Goal: Information Seeking & Learning: Learn about a topic

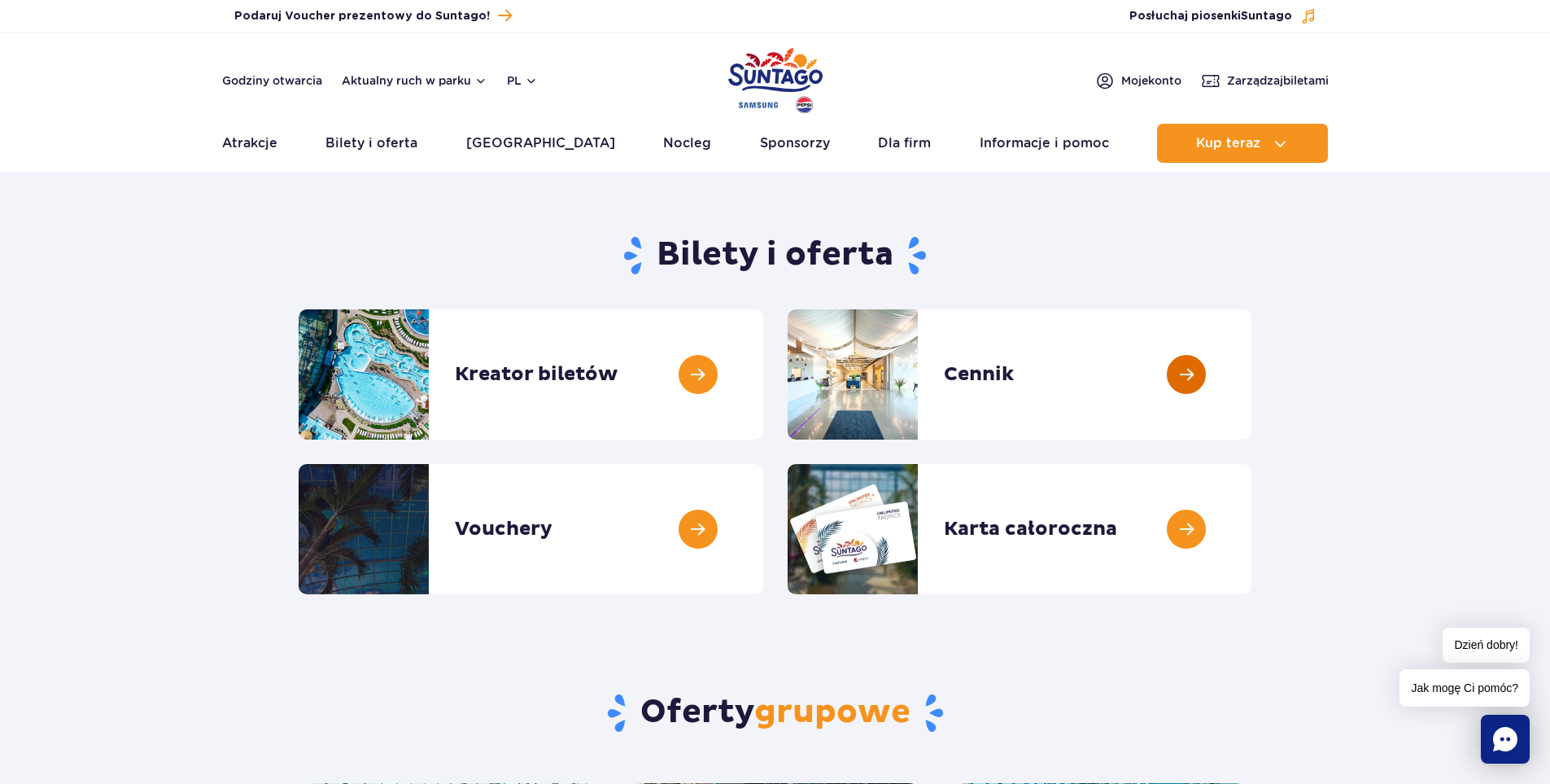
click at [1252, 355] on link at bounding box center [1252, 374] width 0 height 130
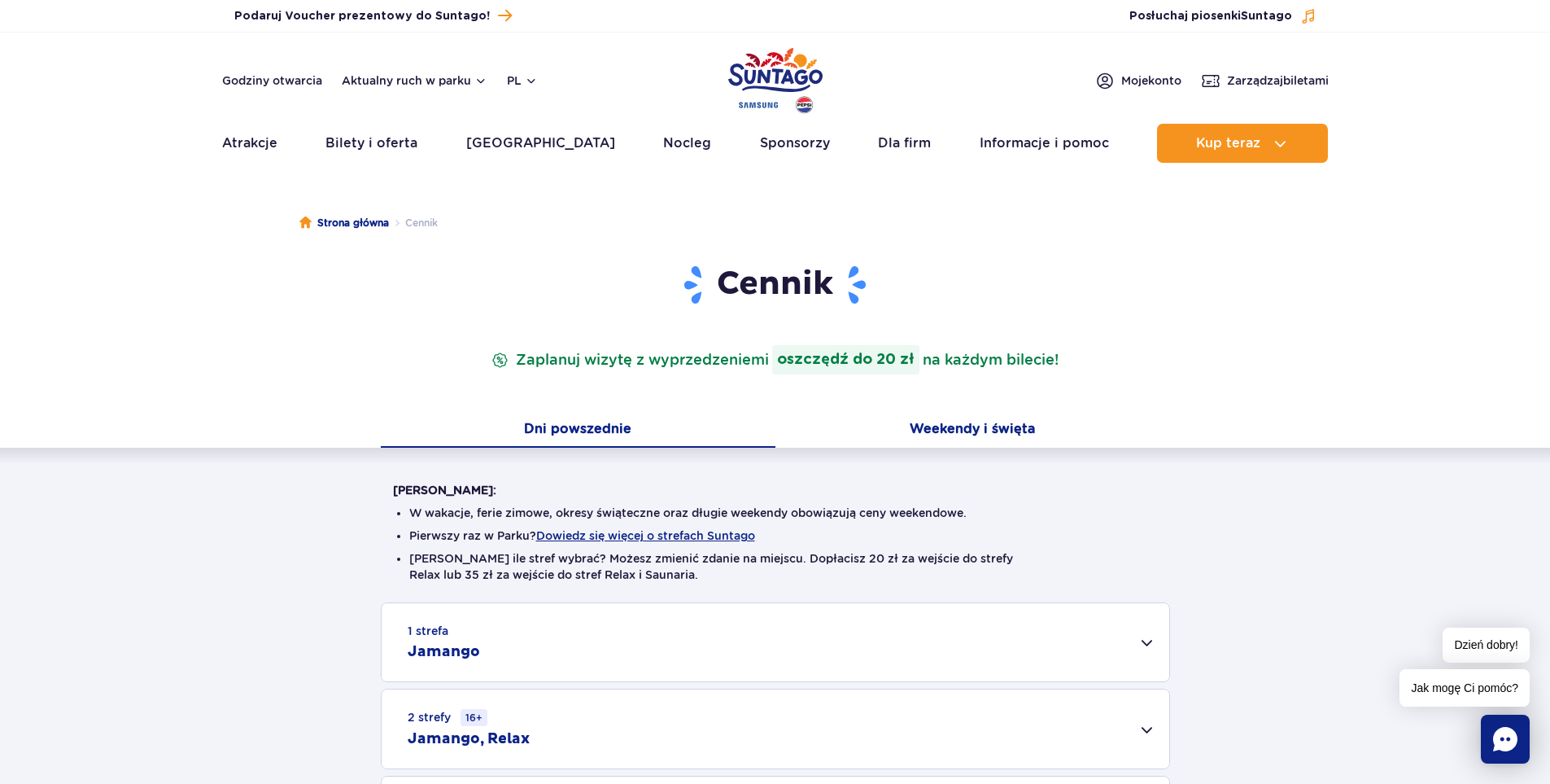
click at [1008, 434] on button "Weekendy i święta" at bounding box center [973, 430] width 394 height 34
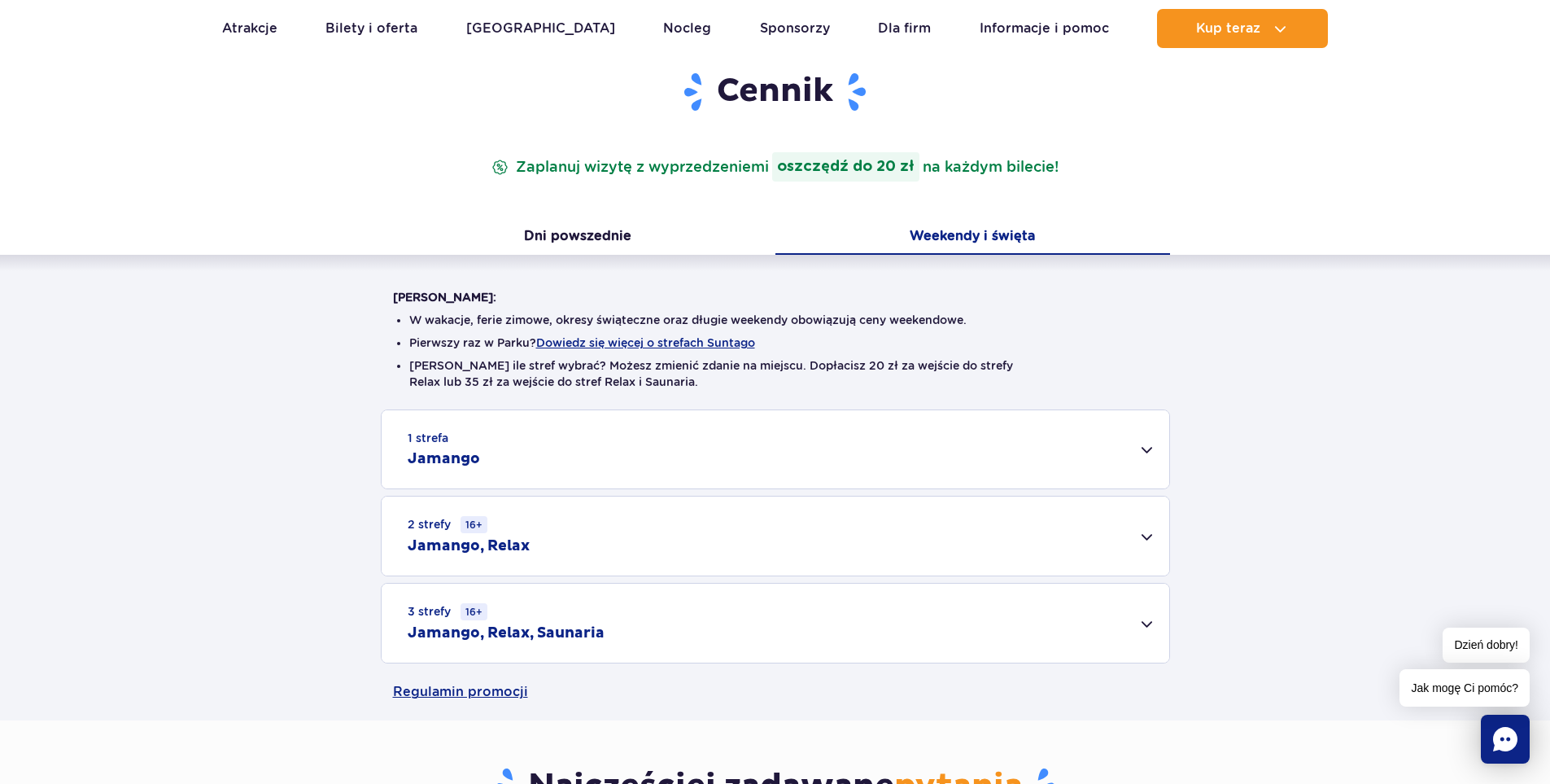
scroll to position [192, 0]
click at [630, 232] on button "Dni powszednie" at bounding box center [578, 237] width 394 height 34
click at [992, 237] on button "Weekendy i święta" at bounding box center [973, 237] width 394 height 34
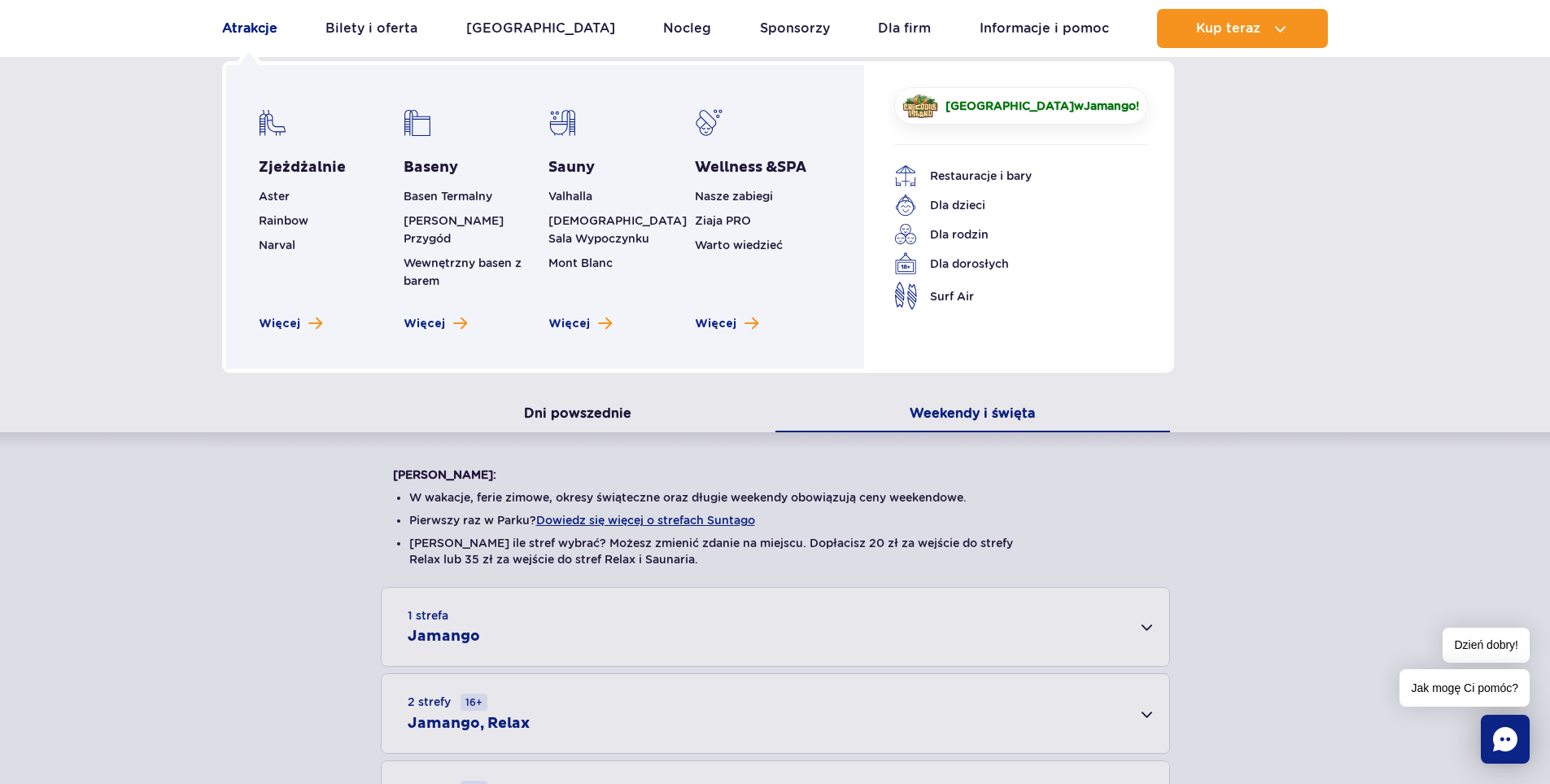
scroll to position [0, 0]
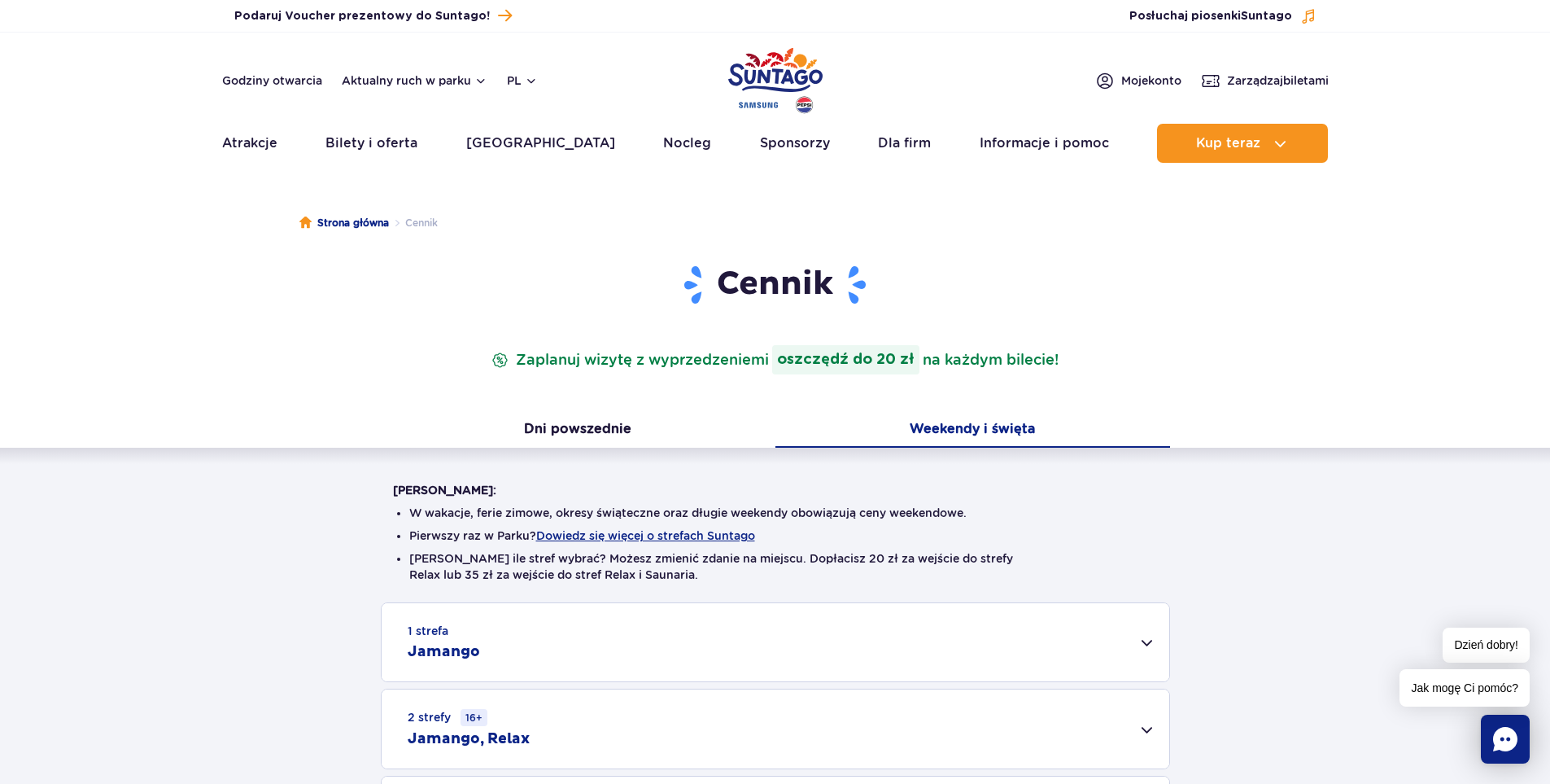
click at [769, 83] on img "Park of Poland" at bounding box center [775, 81] width 94 height 75
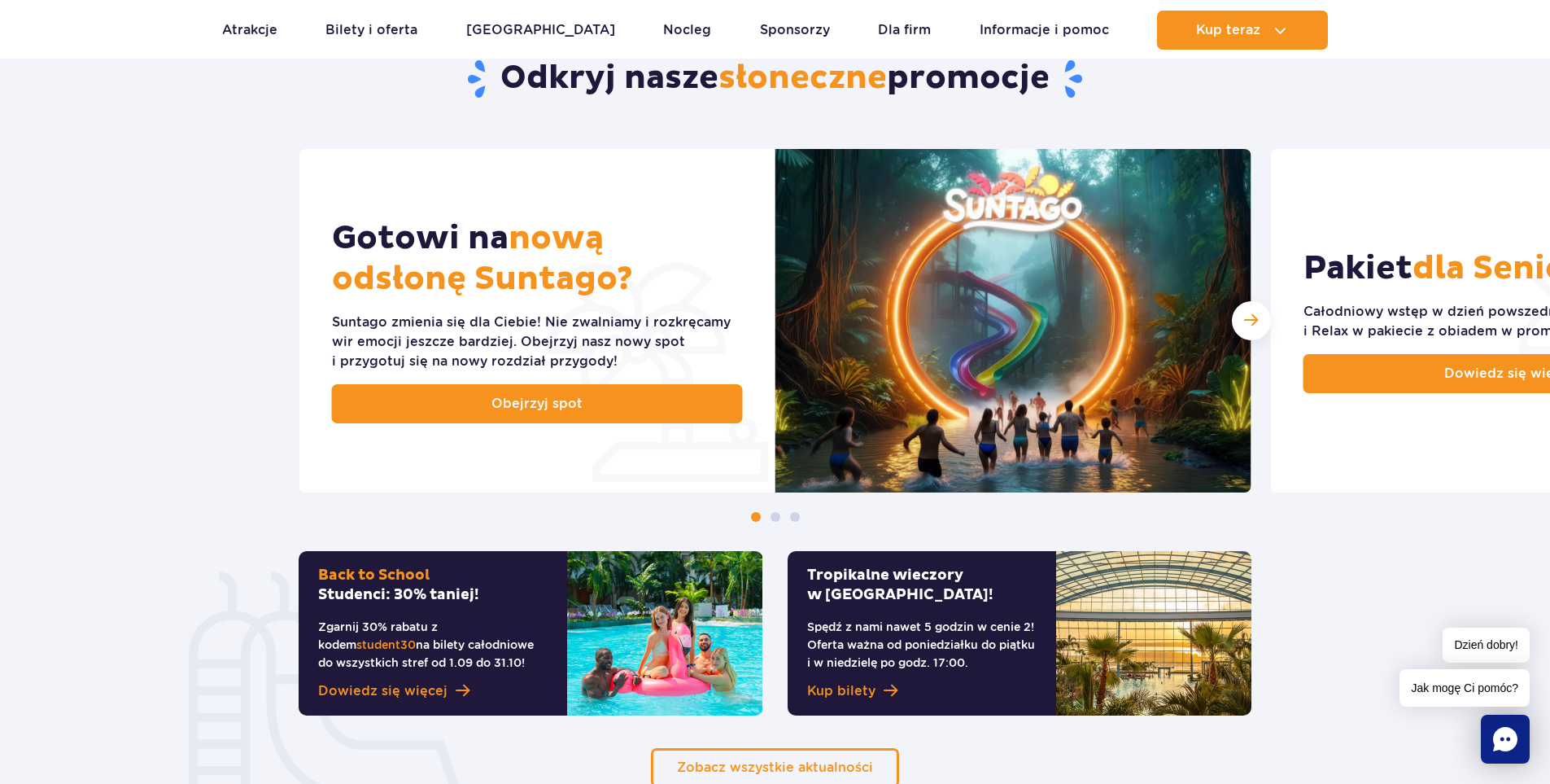
scroll to position [607, 0]
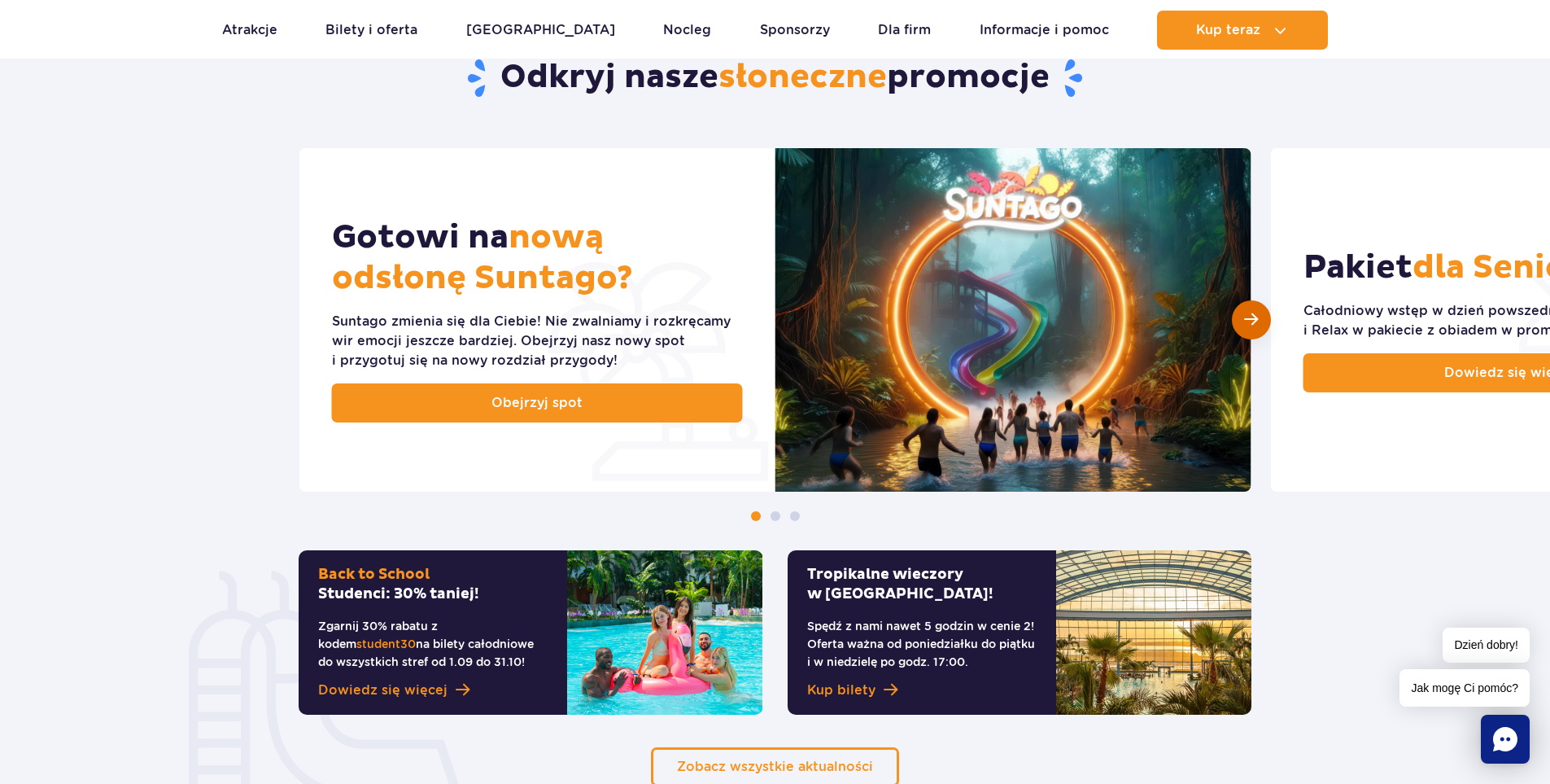
click at [1264, 313] on div "Następny slajd" at bounding box center [1251, 319] width 39 height 39
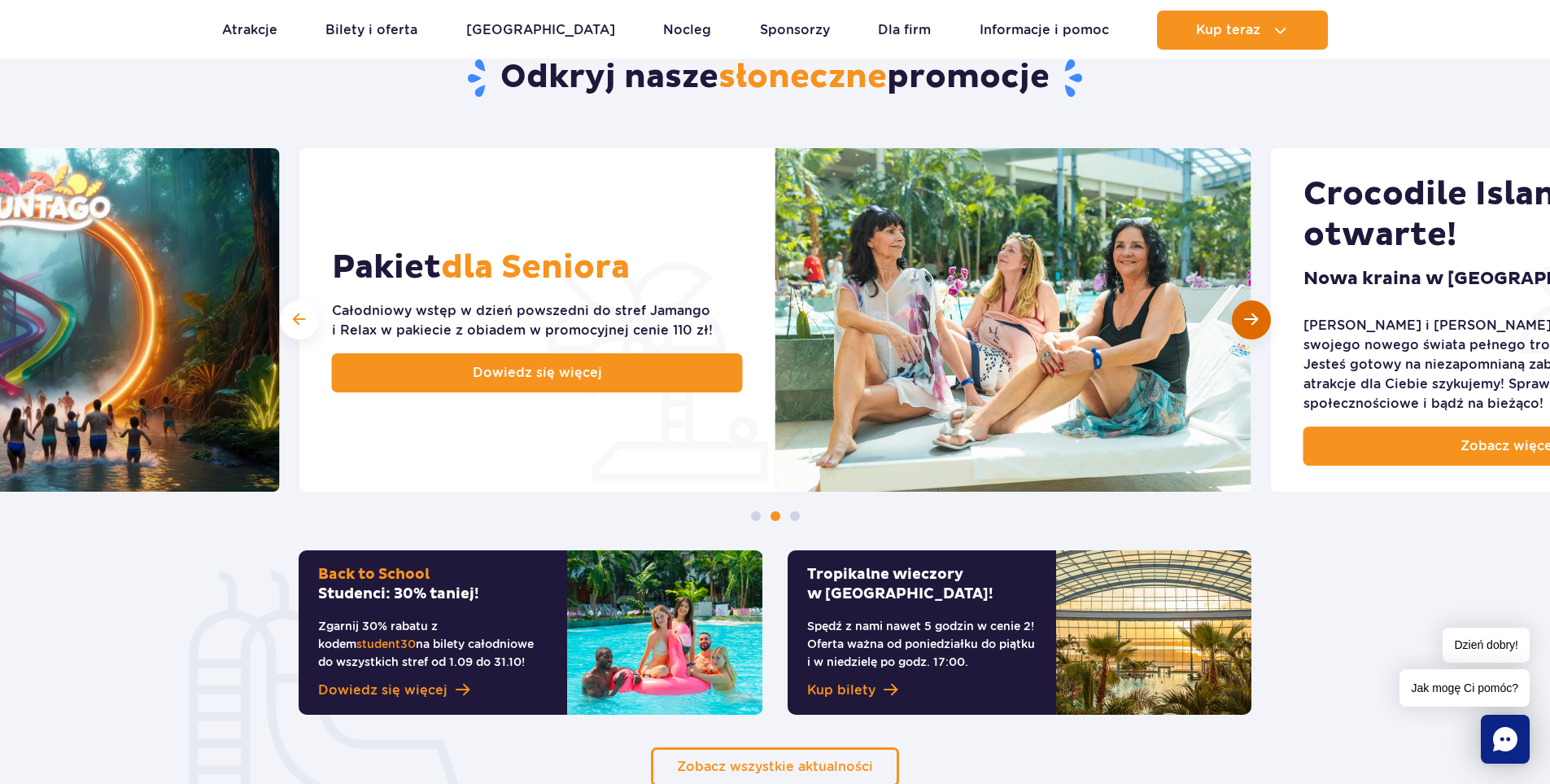
click at [1264, 313] on div "Następny slajd" at bounding box center [1251, 319] width 39 height 39
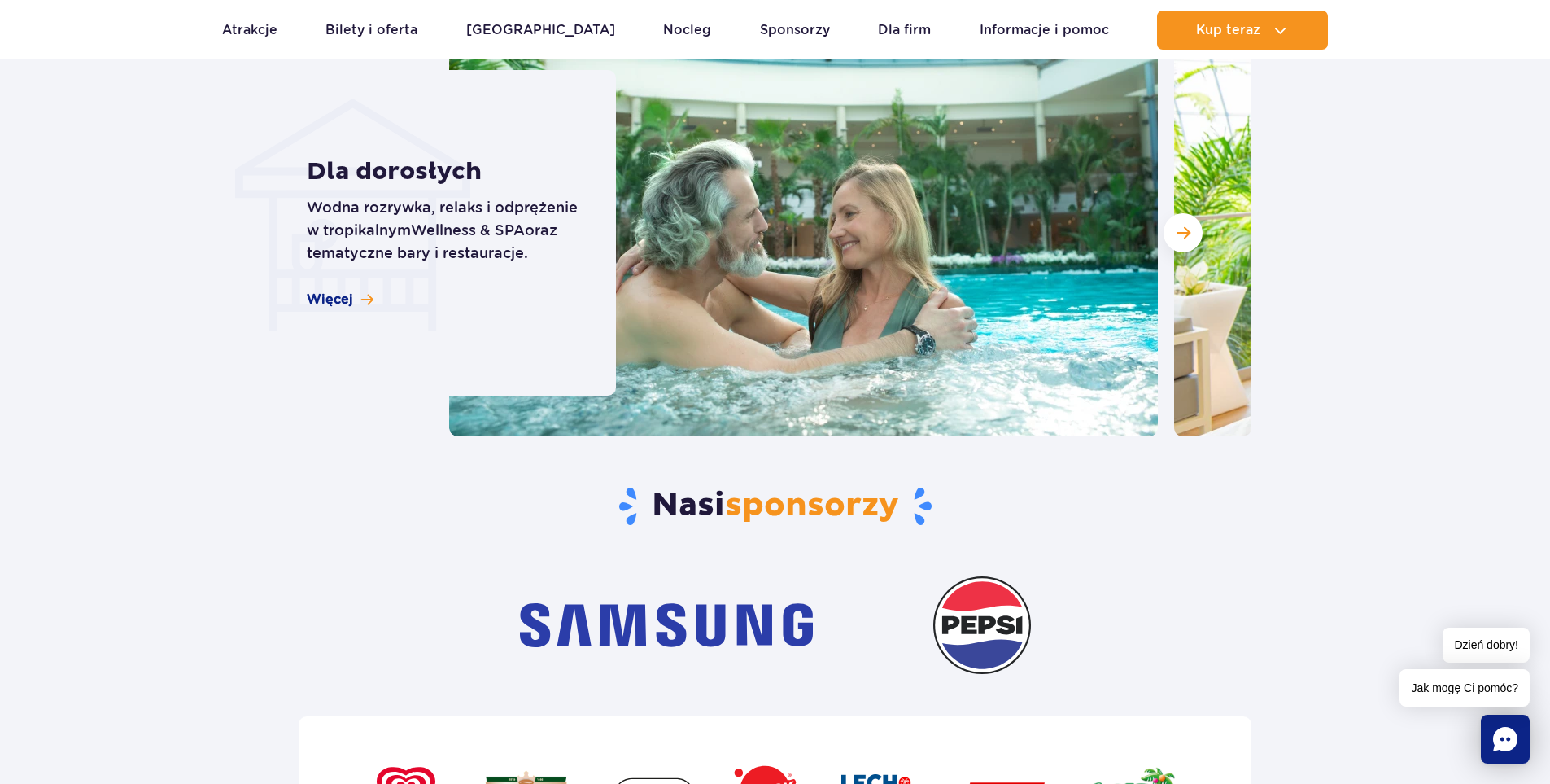
scroll to position [4714, 0]
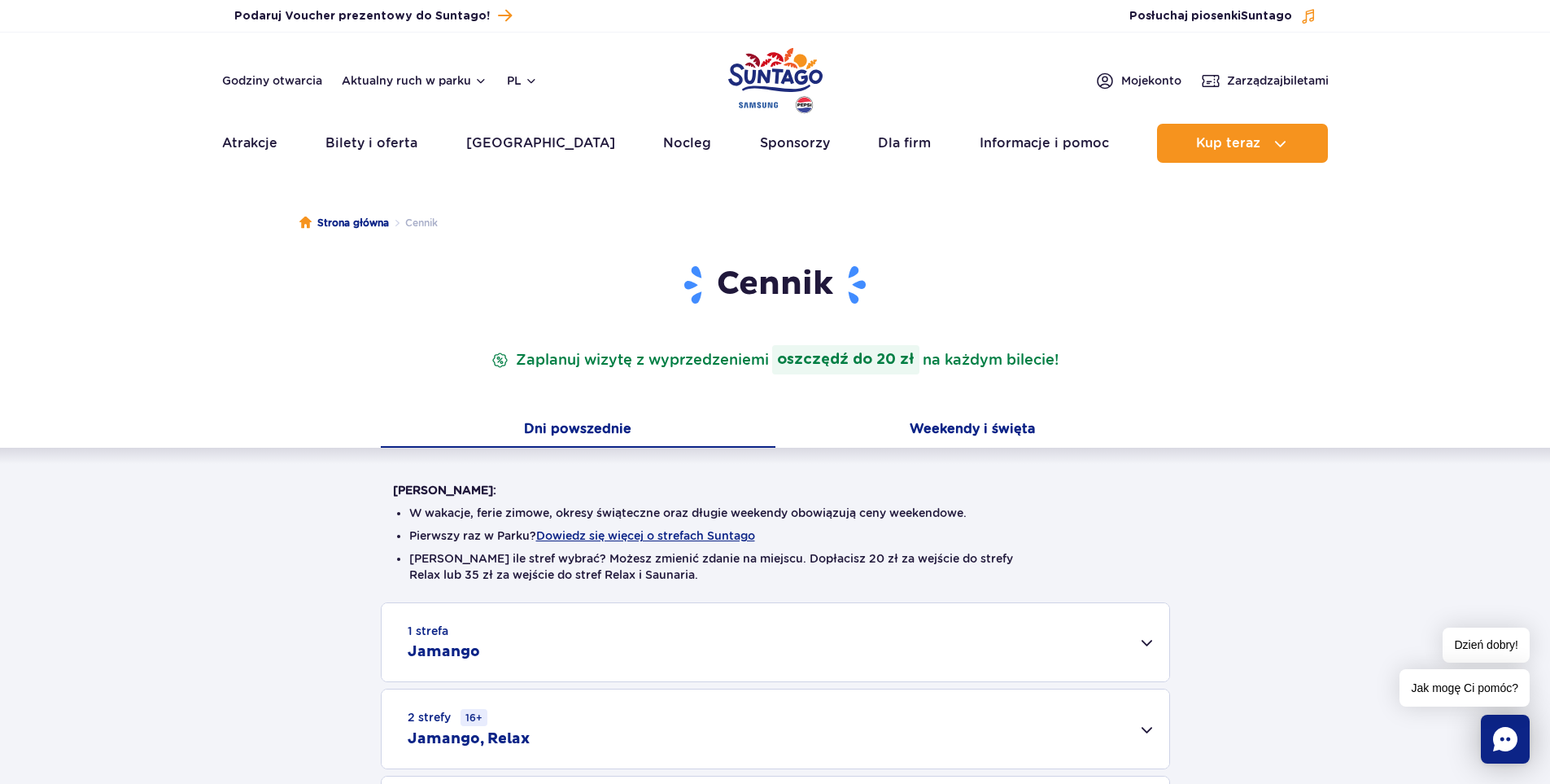
click at [952, 433] on button "Weekendy i święta" at bounding box center [973, 430] width 394 height 34
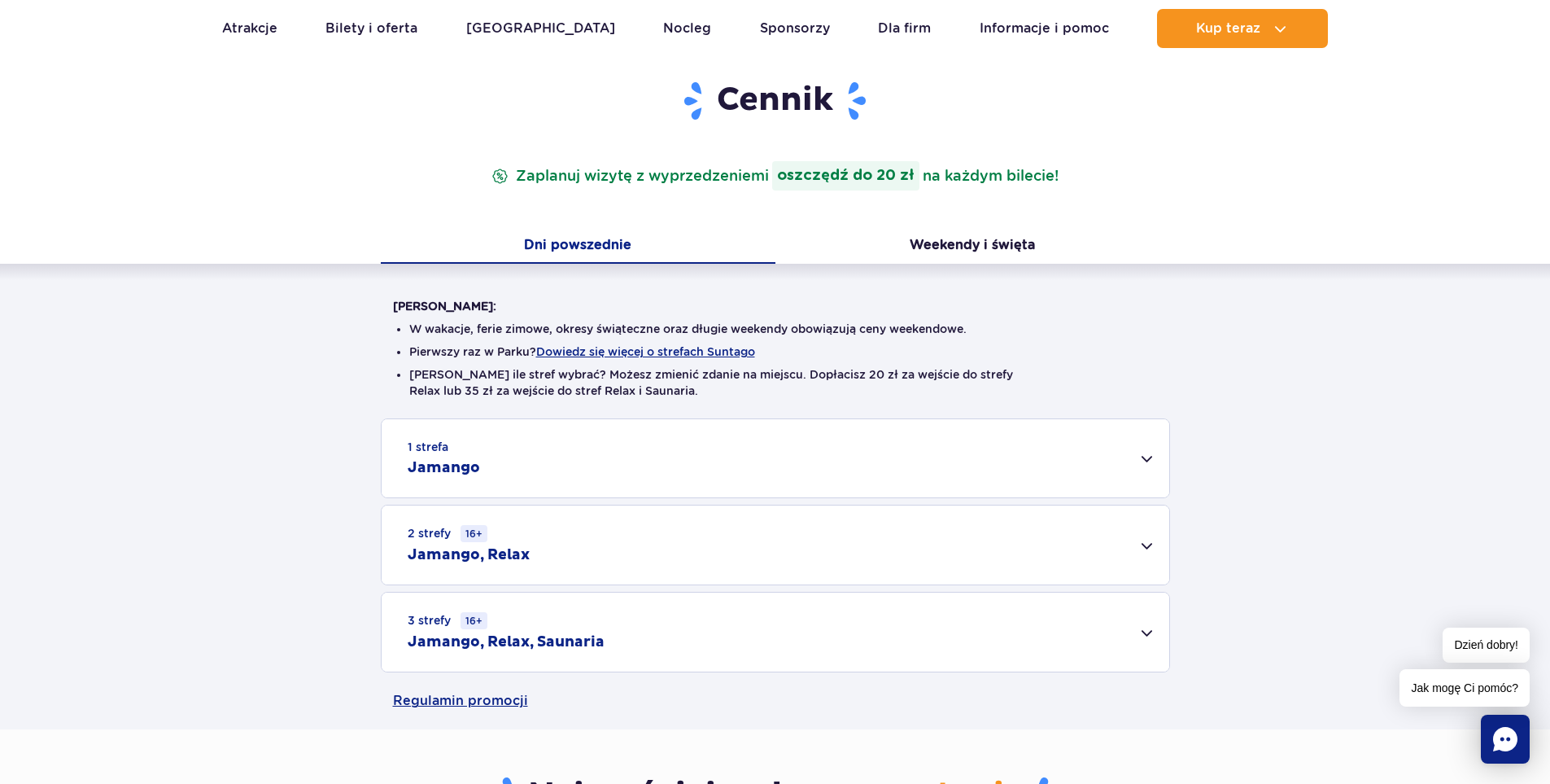
scroll to position [326, 0]
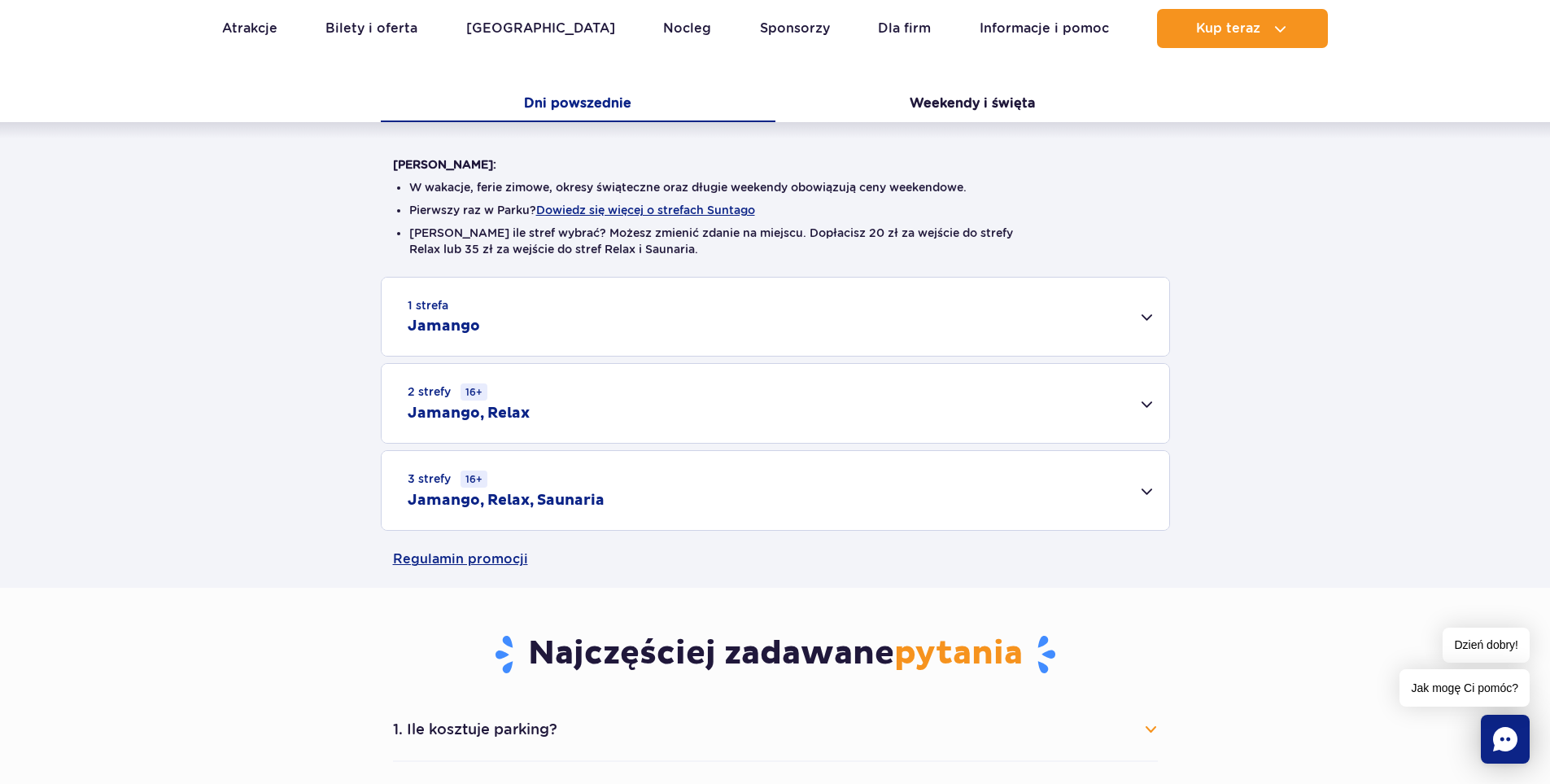
click at [1147, 401] on div "2 strefy 16+ Jamango, Relax" at bounding box center [775, 403] width 788 height 79
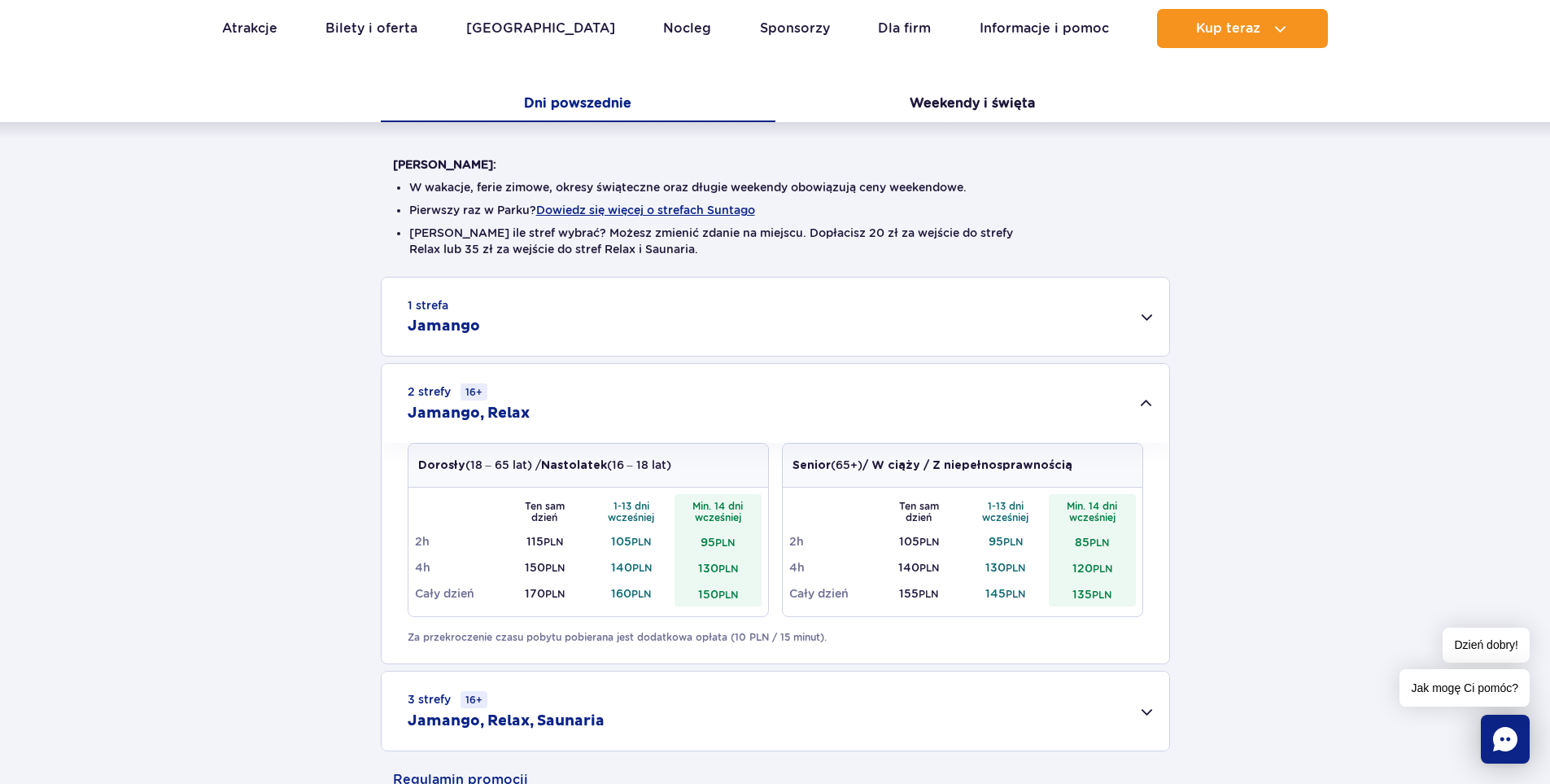
click at [1153, 326] on div "1 strefa Jamango" at bounding box center [775, 316] width 788 height 78
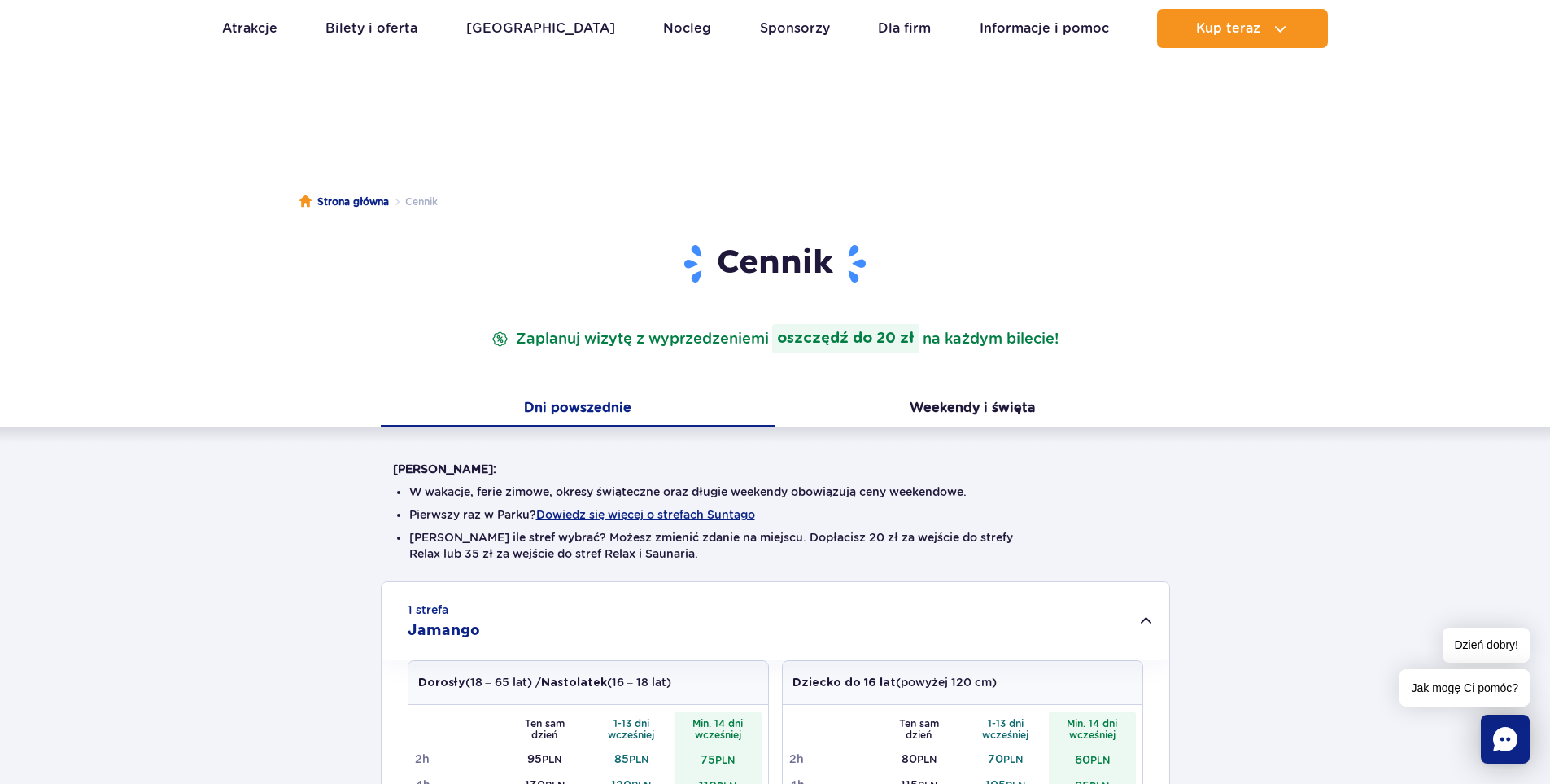
scroll to position [0, 0]
